Goal: Information Seeking & Learning: Find specific fact

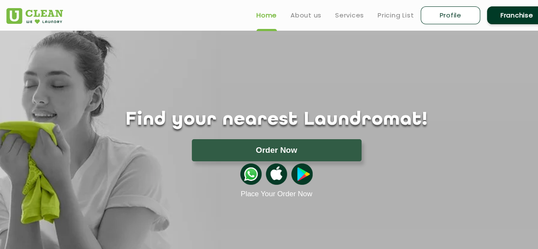
click at [492, 17] on link "Franchise" at bounding box center [517, 15] width 60 height 18
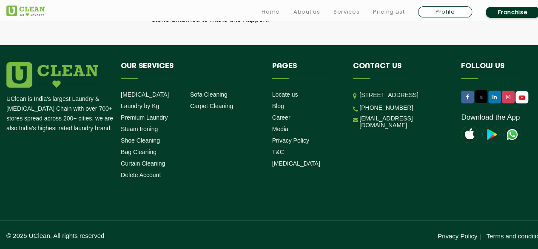
scroll to position [2924, 0]
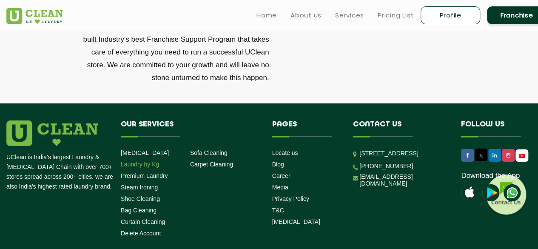
click at [145, 161] on link "Laundry by Kg" at bounding box center [140, 164] width 38 height 7
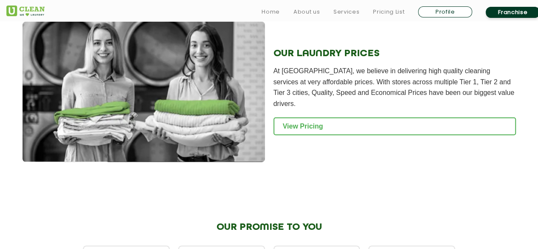
scroll to position [1172, 0]
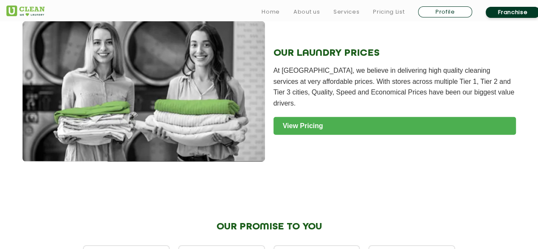
click at [304, 124] on link "View Pricing" at bounding box center [394, 126] width 242 height 18
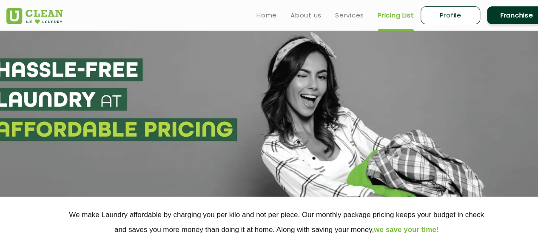
click at [253, 101] on section at bounding box center [269, 114] width 538 height 166
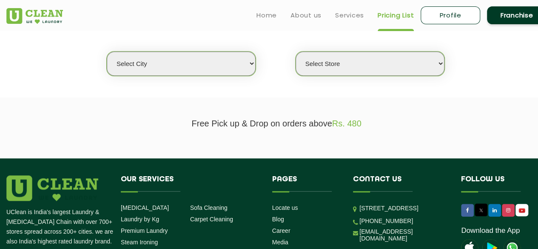
scroll to position [190, 0]
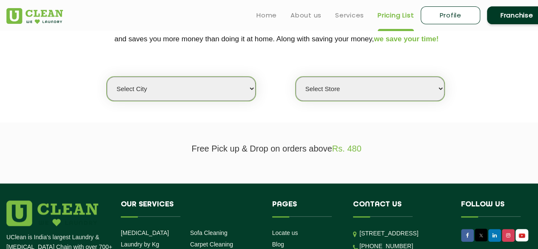
click at [248, 91] on select "Select city [GEOGRAPHIC_DATA] [GEOGRAPHIC_DATA] [GEOGRAPHIC_DATA] [GEOGRAPHIC_D…" at bounding box center [181, 89] width 149 height 24
select select "109"
click at [107, 77] on select "Select city [GEOGRAPHIC_DATA] [GEOGRAPHIC_DATA] [GEOGRAPHIC_DATA] [GEOGRAPHIC_D…" at bounding box center [181, 89] width 149 height 24
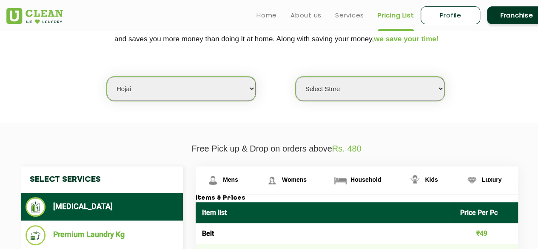
click at [329, 90] on select "Select Store [GEOGRAPHIC_DATA]" at bounding box center [370, 89] width 149 height 24
select select "350"
click at [296, 77] on select "Select Store [GEOGRAPHIC_DATA]" at bounding box center [370, 89] width 149 height 24
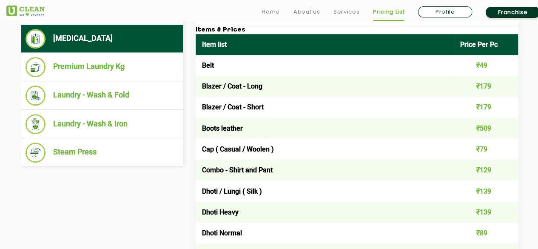
scroll to position [361, 0]
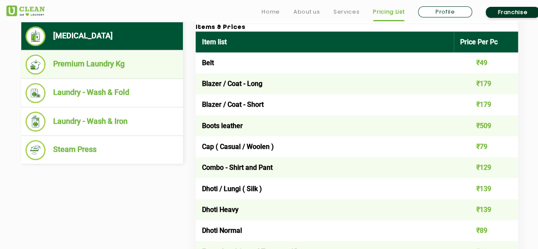
click at [74, 63] on li "Premium Laundry Kg" at bounding box center [102, 64] width 153 height 20
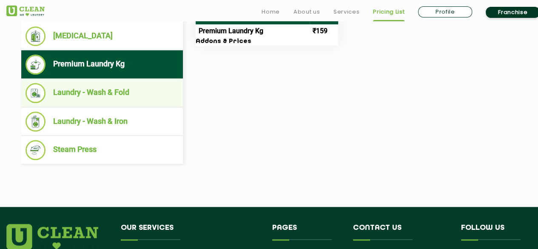
click at [111, 87] on li "Laundry - Wash & Fold" at bounding box center [102, 93] width 153 height 20
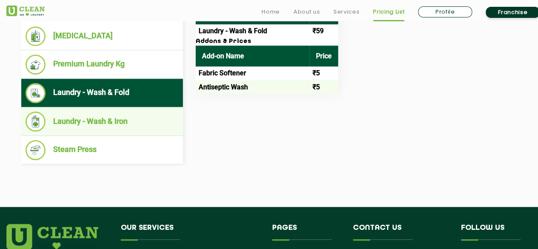
click at [116, 119] on li "Laundry - Wash & Iron" at bounding box center [102, 121] width 153 height 20
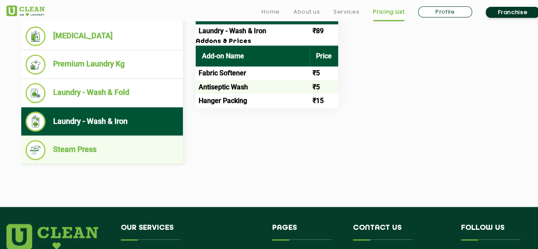
click at [111, 153] on li "Steam Press" at bounding box center [102, 150] width 153 height 20
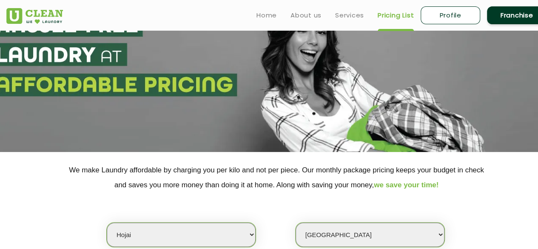
scroll to position [0, 0]
